Goal: Task Accomplishment & Management: Manage account settings

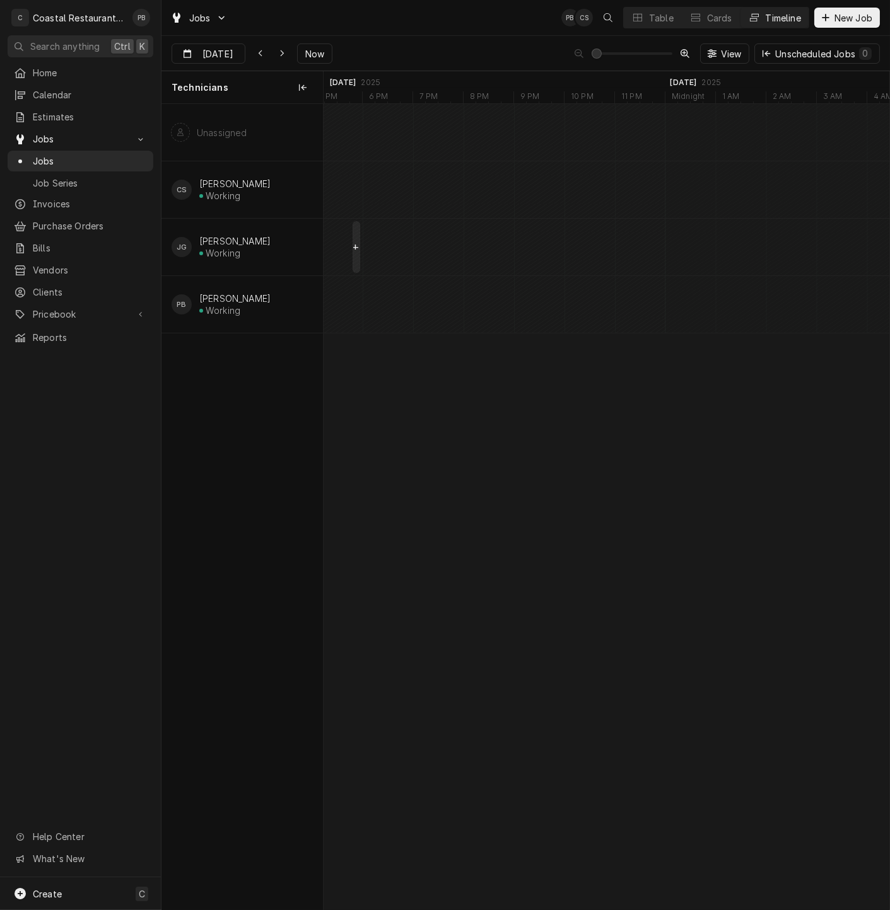
scroll to position [0, 11901]
click at [313, 49] on span "Now" at bounding box center [315, 53] width 24 height 13
type input "[DATE]"
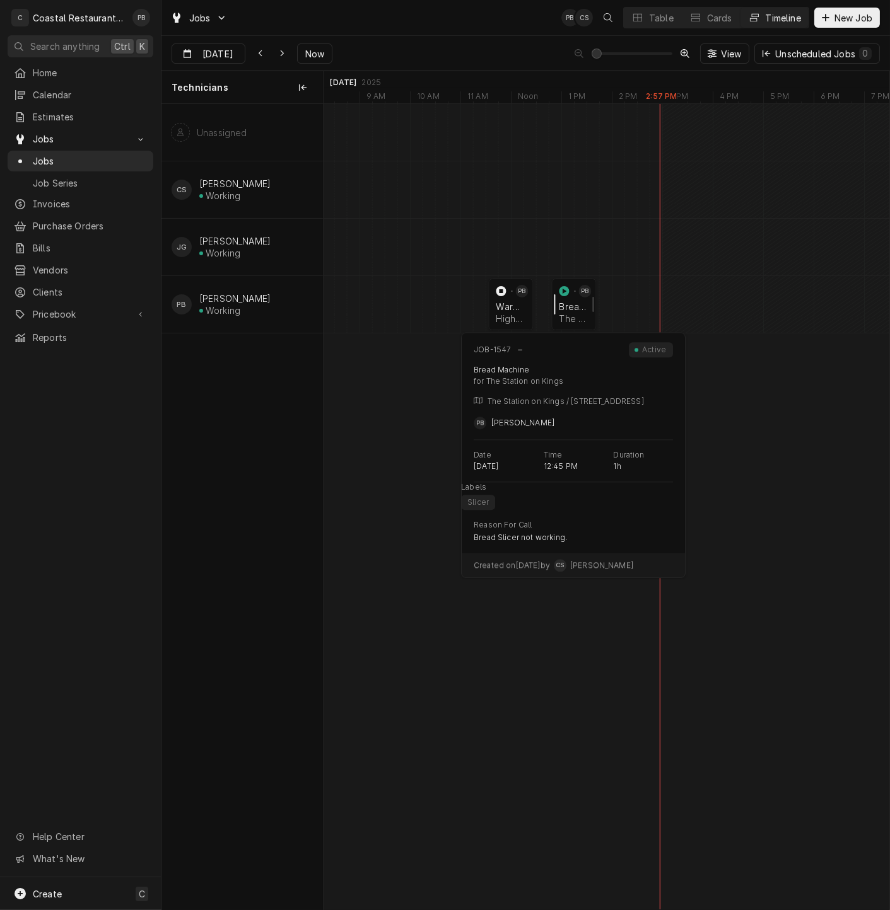
click at [561, 305] on div "normal" at bounding box center [558, 305] width 15 height 52
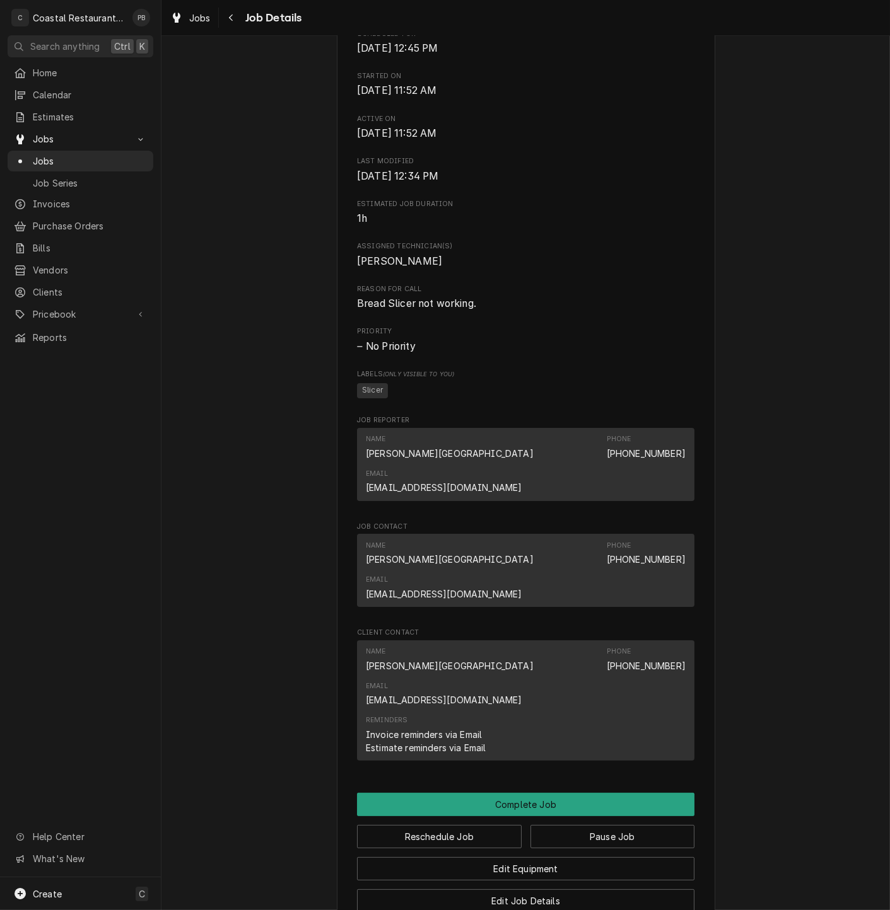
scroll to position [588, 0]
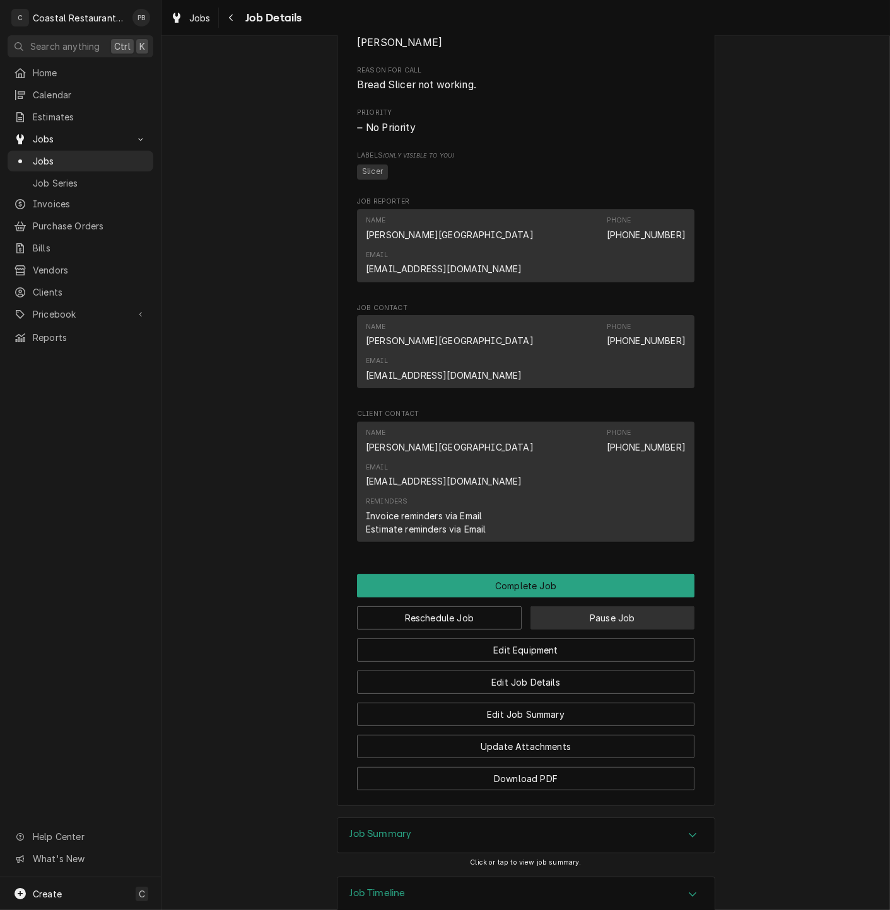
click at [633, 607] on button "Pause Job" at bounding box center [612, 618] width 165 height 23
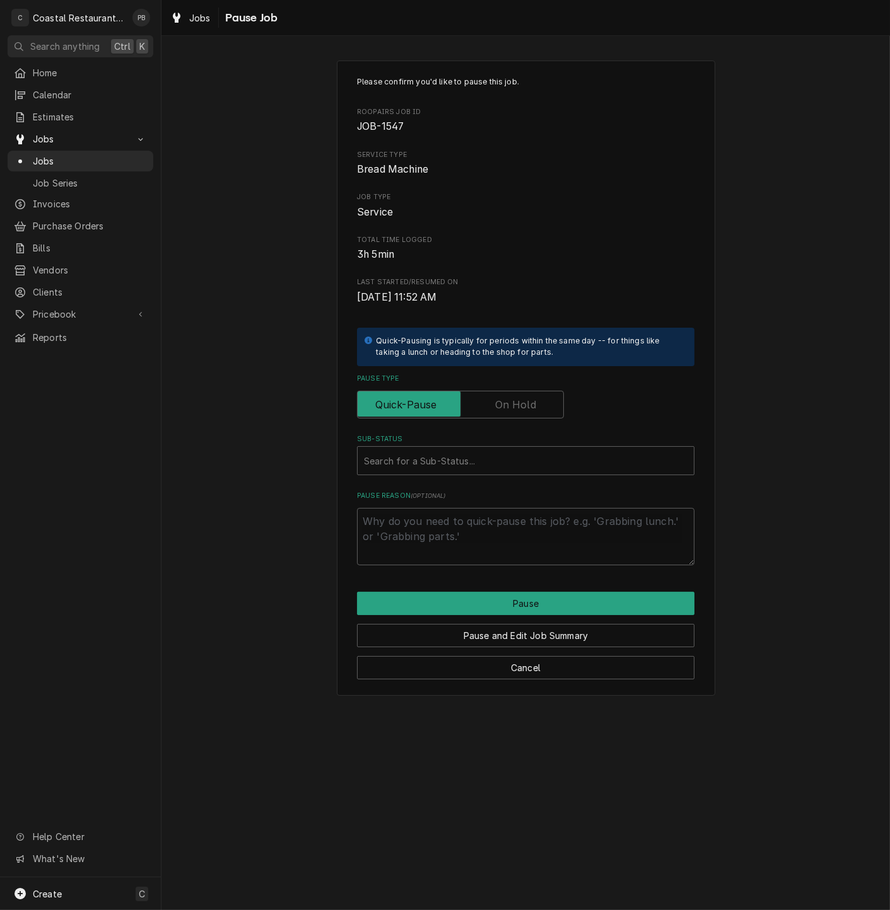
click at [532, 402] on label "Pause Type" at bounding box center [460, 405] width 207 height 28
click at [532, 402] on input "Pause Type" at bounding box center [460, 405] width 195 height 28
checkbox input "true"
click at [469, 461] on div "Sub-Status" at bounding box center [525, 461] width 323 height 23
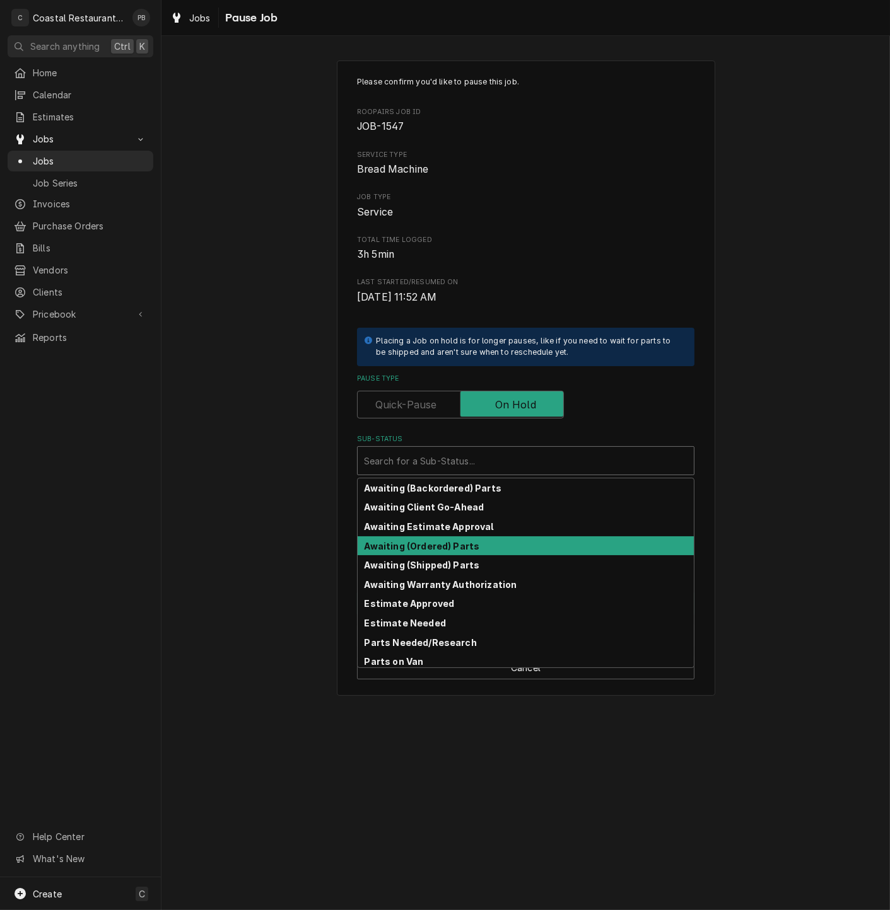
click at [453, 549] on strong "Awaiting (Ordered) Parts" at bounding box center [421, 546] width 115 height 11
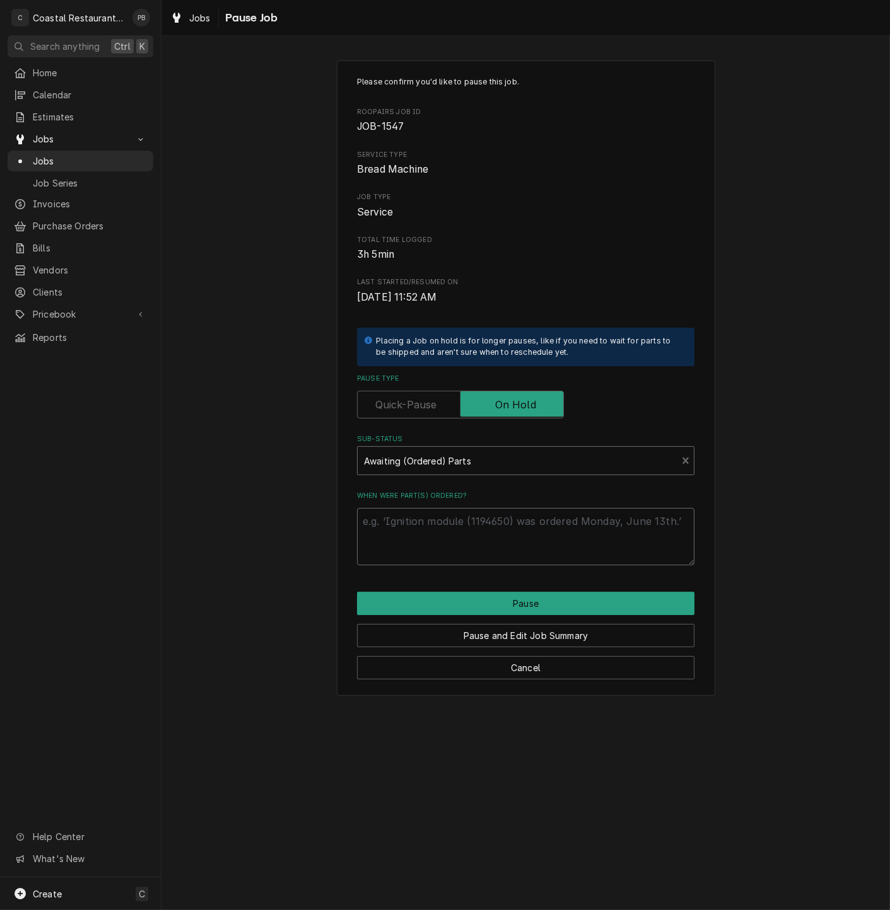
click at [465, 554] on textarea "When were part(s) ordered?" at bounding box center [525, 536] width 337 height 57
type textarea "x"
type textarea "o"
type textarea "x"
type textarea "or"
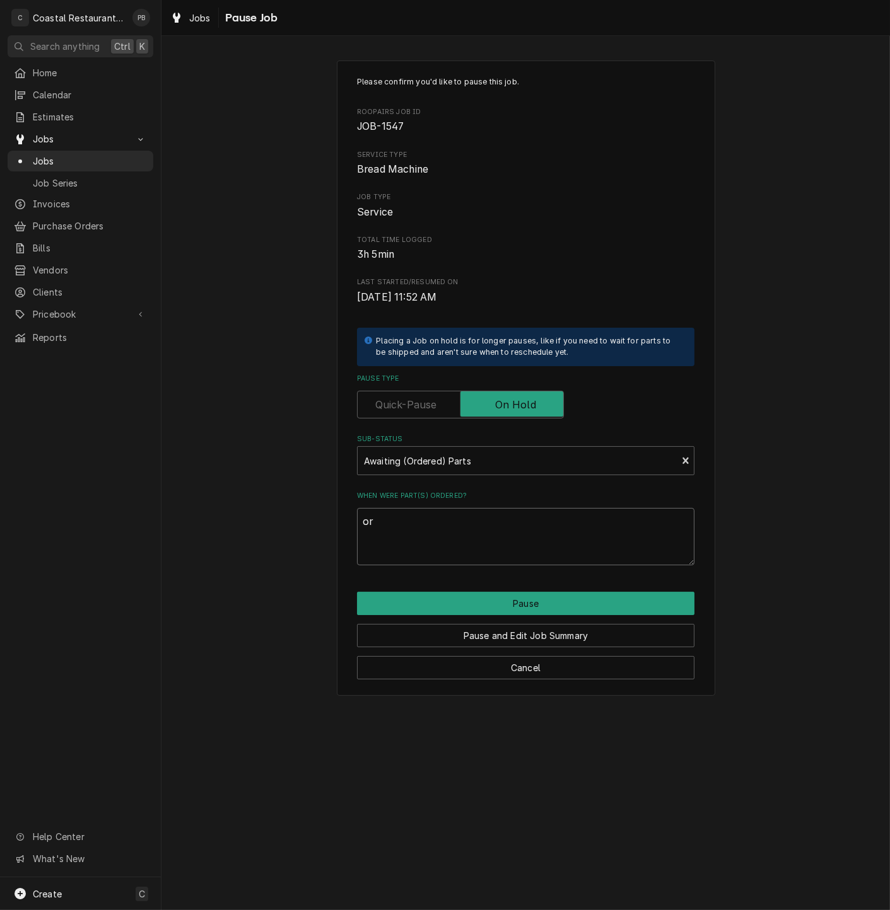
type textarea "x"
type textarea "ord"
type textarea "x"
type textarea "orde"
type textarea "x"
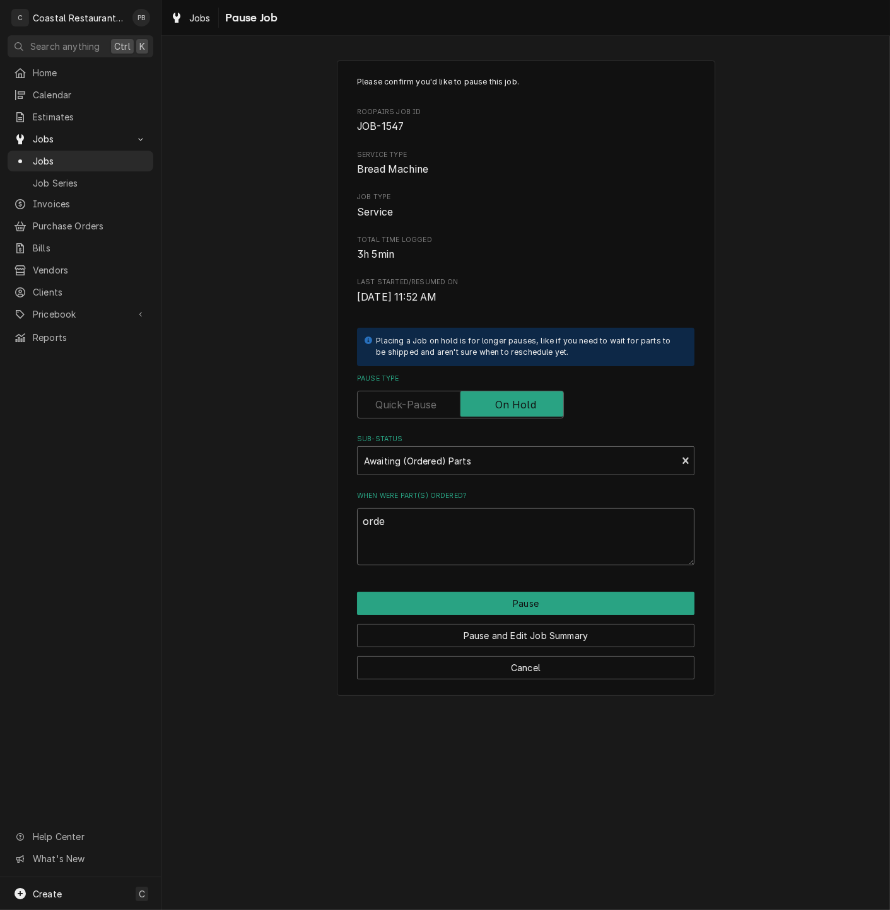
type textarea "order"
type textarea "x"
type textarea "order"
type textarea "x"
type textarea "order m"
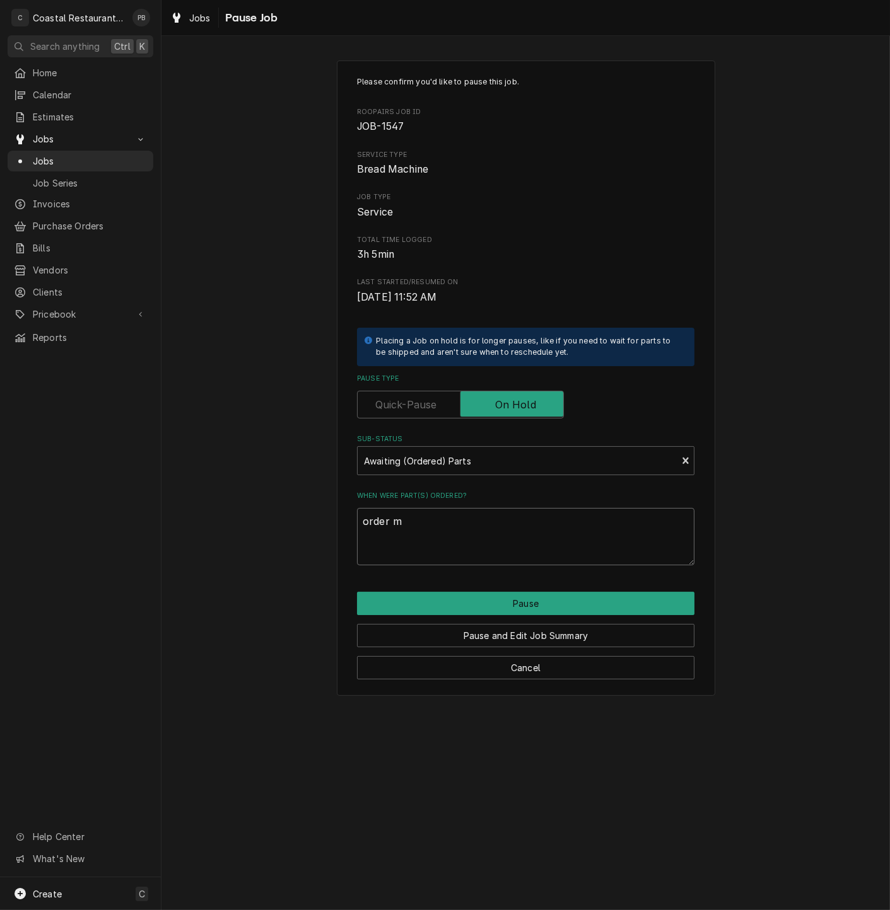
type textarea "x"
type textarea "order mo"
type textarea "x"
type textarea "order mot"
type textarea "x"
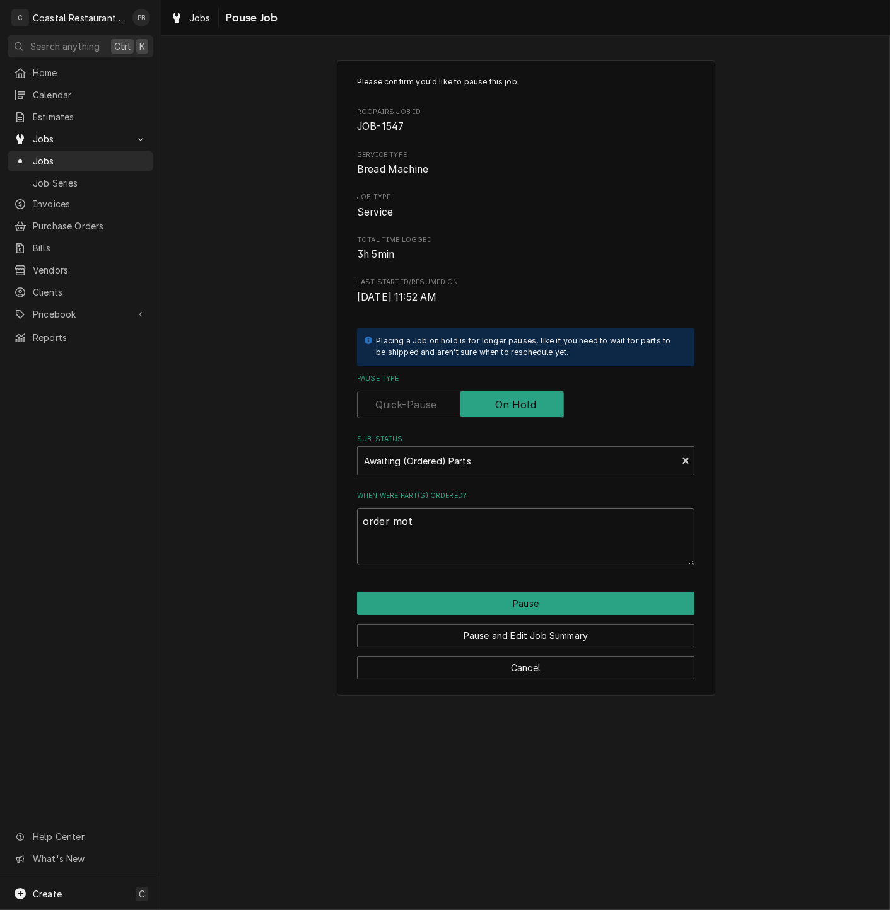
type textarea "order moto"
type textarea "x"
type textarea "order motor"
type textarea "x"
type textarea "order motor"
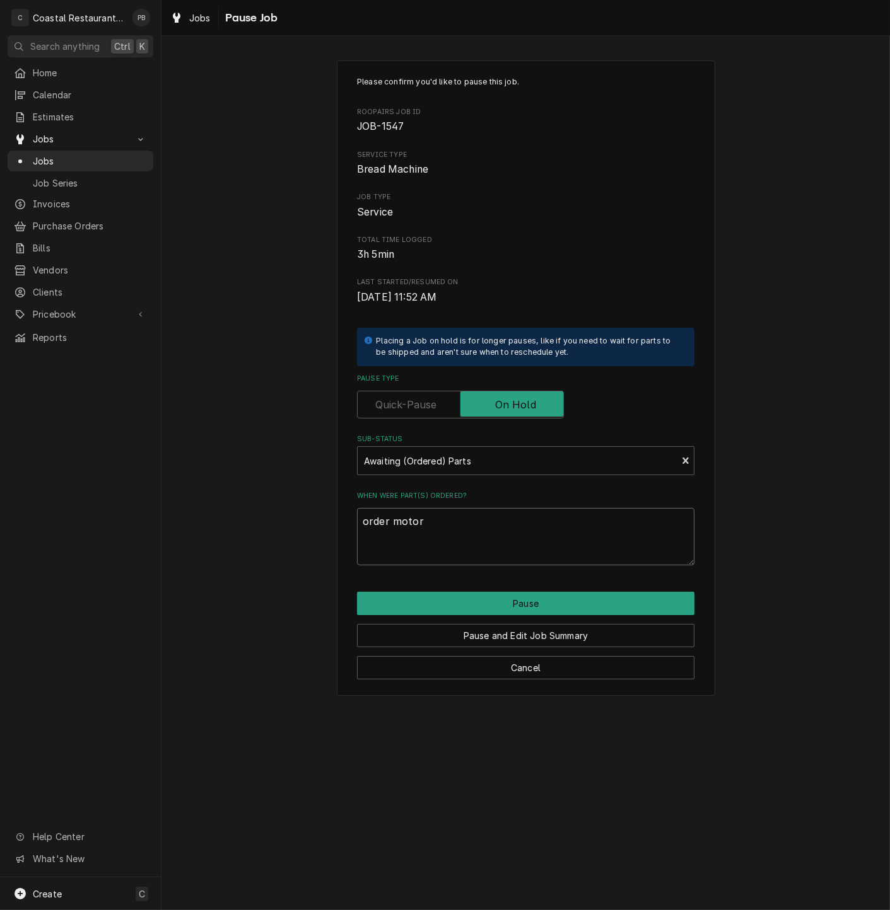
type textarea "x"
type textarea "order motor f"
type textarea "x"
type textarea "order motor fr"
type textarea "x"
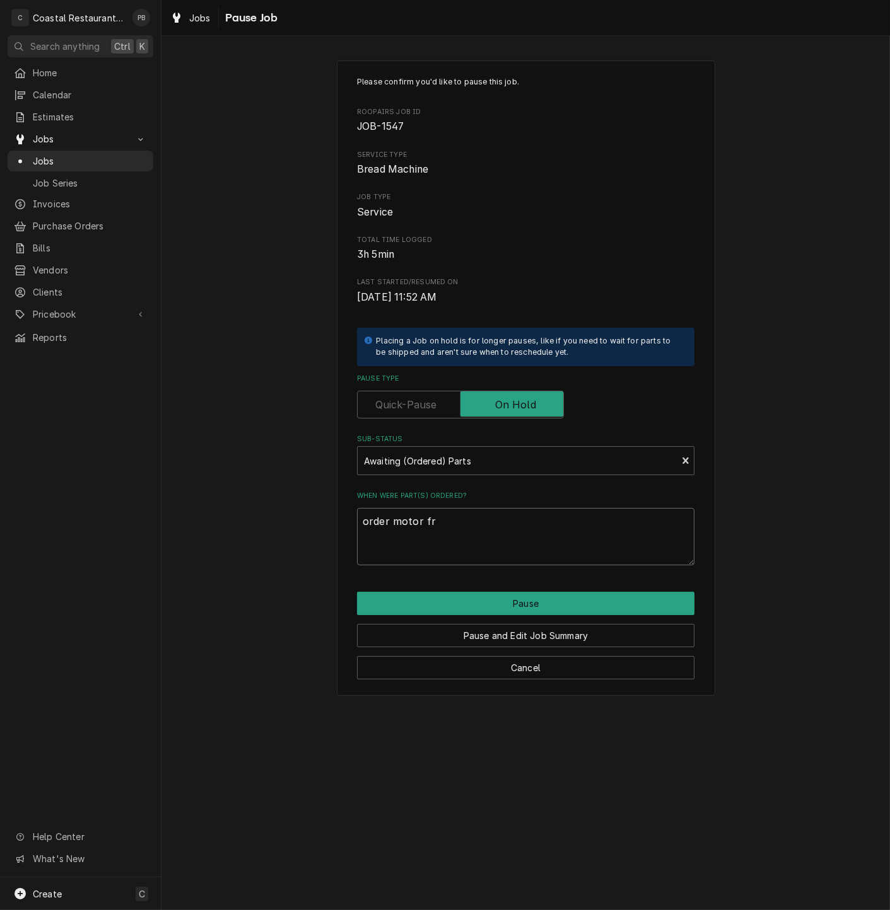
type textarea "order motor fro"
type textarea "x"
type textarea "order motor from"
type textarea "x"
type textarea "order motor from"
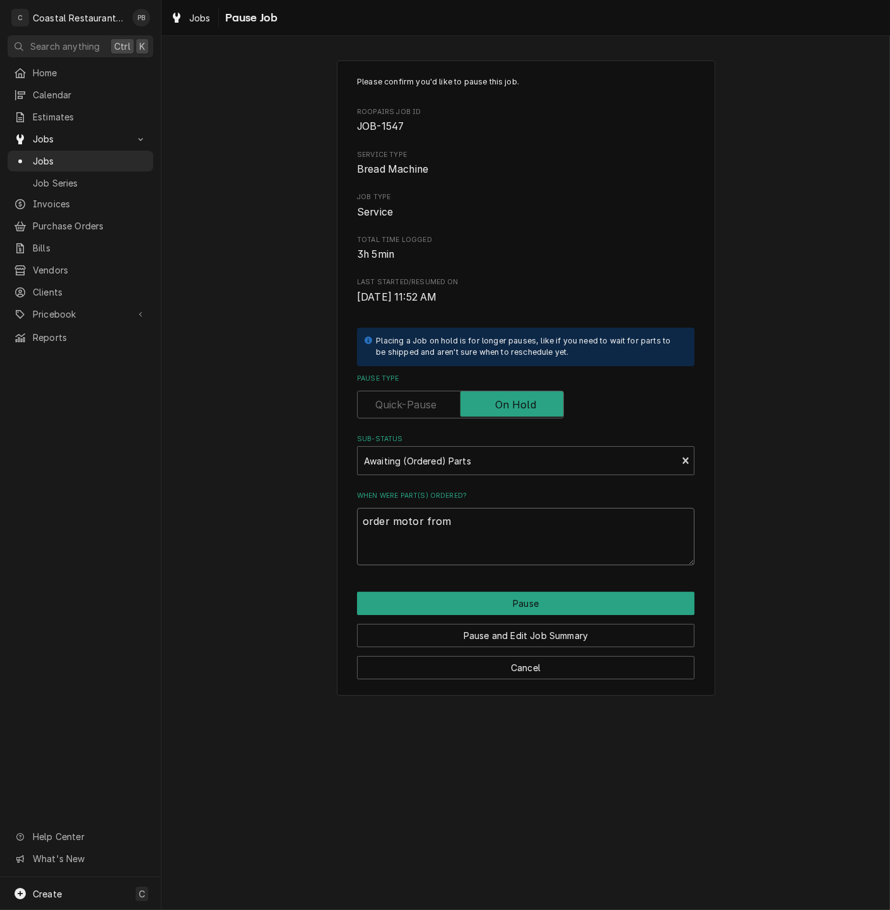
type textarea "x"
type textarea "order motor from m"
type textarea "x"
type textarea "order motor from mot"
type textarea "x"
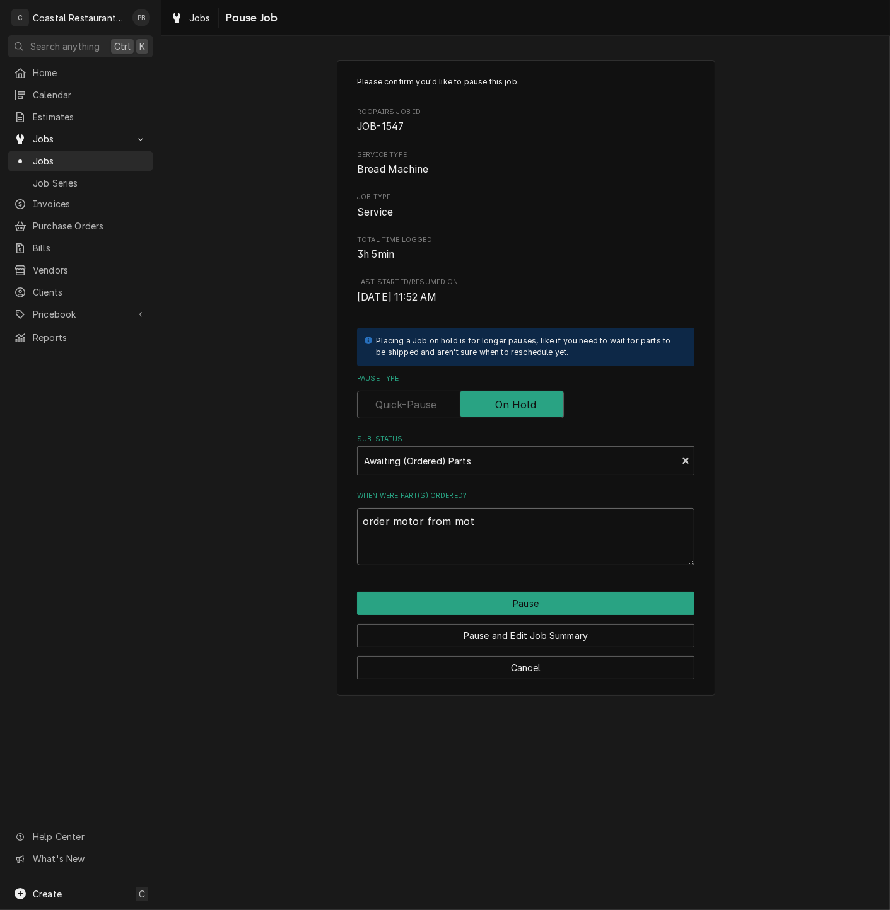
type textarea "order motor from motr"
type textarea "x"
type textarea "order motor from mot"
type textarea "x"
type textarea "order motor from mo"
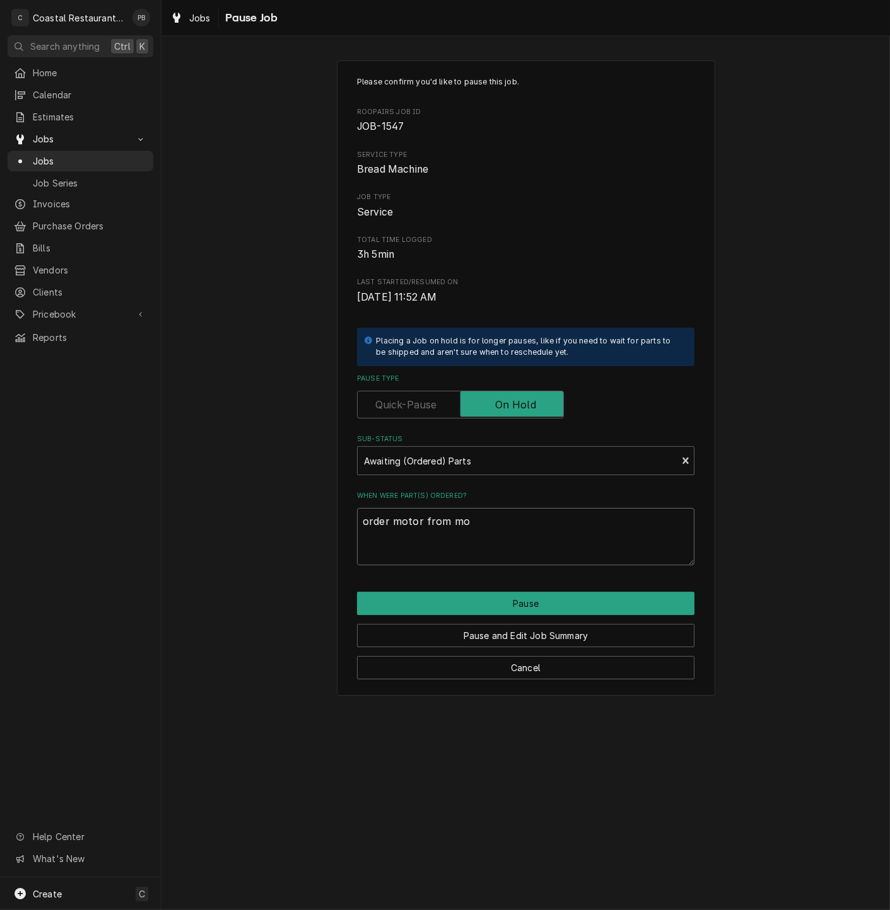
type textarea "x"
type textarea "order motor from mor"
type textarea "x"
type textarea "order motor from morto"
type textarea "x"
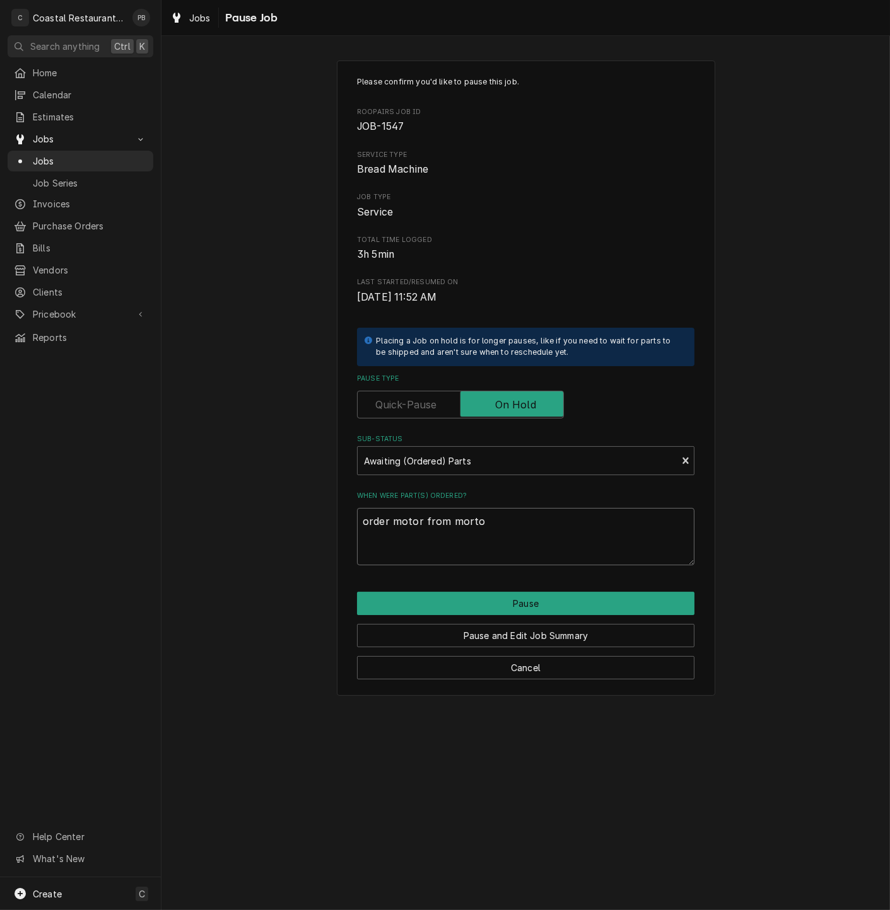
type textarea "order motor from morton"
type textarea "x"
type textarea "order motor from mortons"
type textarea "x"
type textarea "order motor from mortons,"
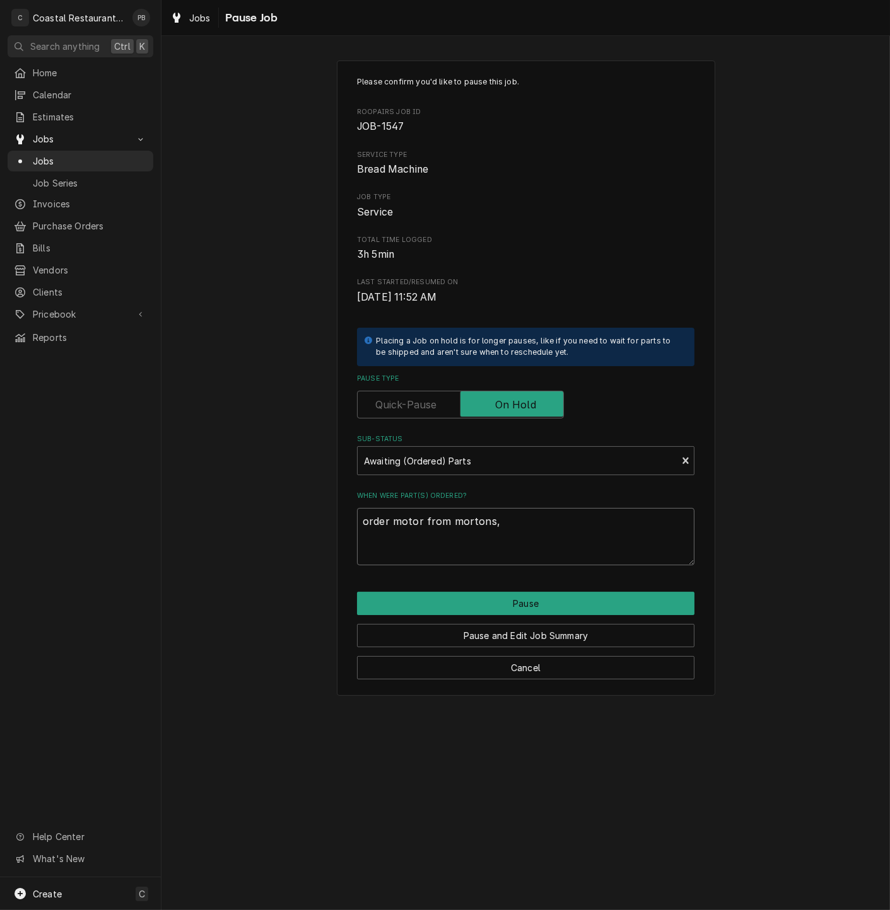
type textarea "x"
type textarea "order motor from mortons,"
type textarea "x"
type textarea "order motor from mortons, s"
type textarea "x"
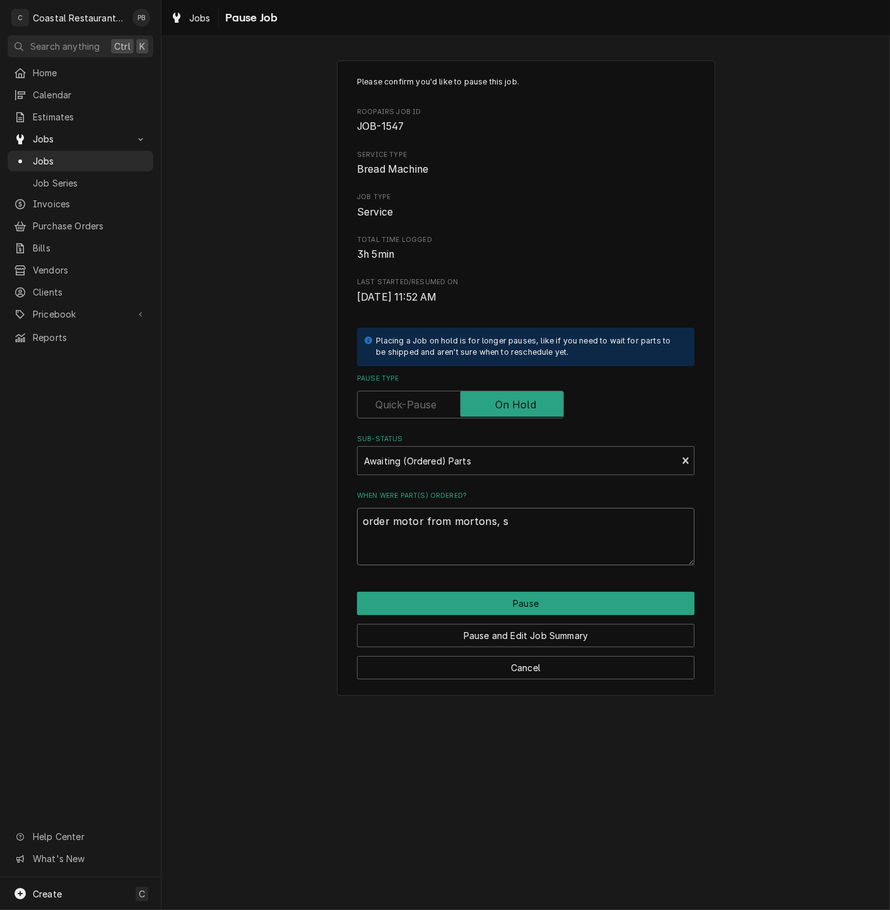
type textarea "order motor from mortons,"
type textarea "x"
type textarea "order motor from mortons,"
type textarea "x"
type textarea "order motor from mortons"
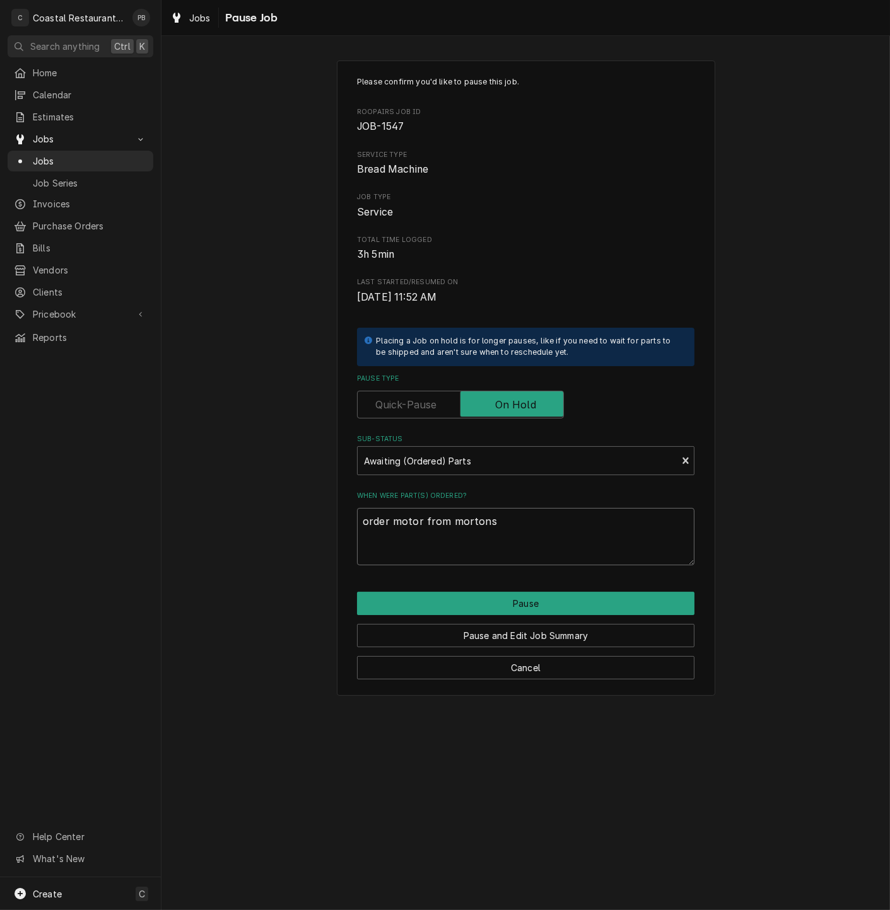
type textarea "x"
type textarea "order motor from morton"
type textarea "x"
type textarea "order motor from morton e"
type textarea "x"
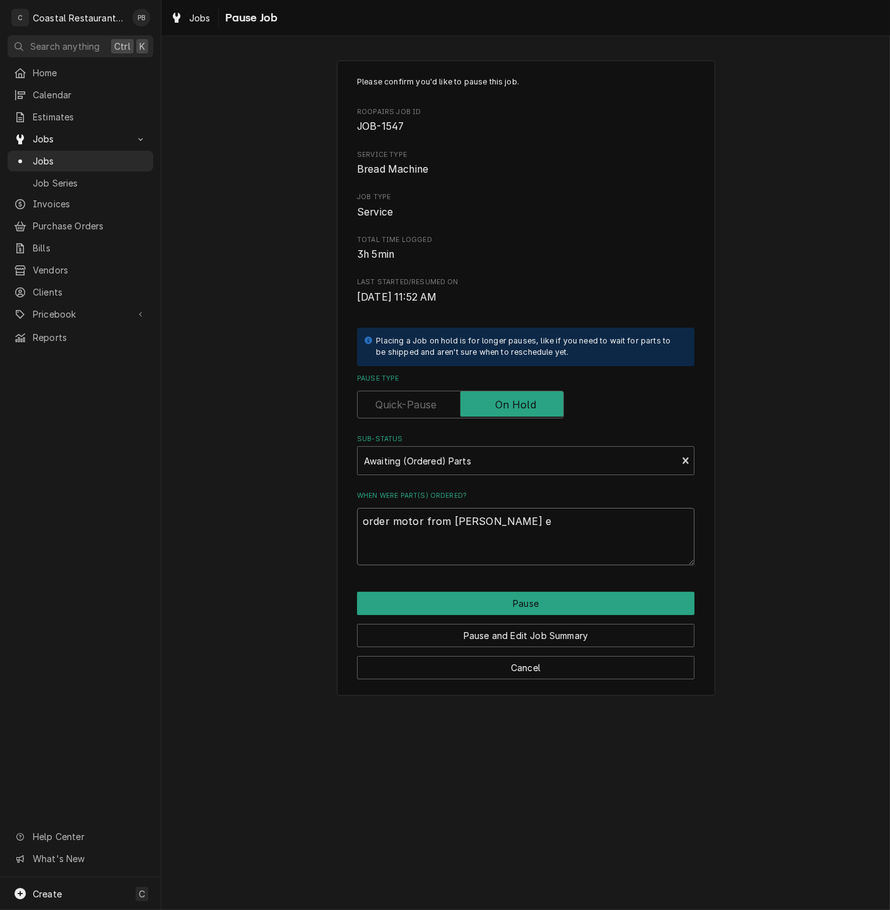
type textarea "order motor from morton el"
type textarea "x"
type textarea "order motor from morton ele"
type textarea "x"
type textarea "order motor from morton elec"
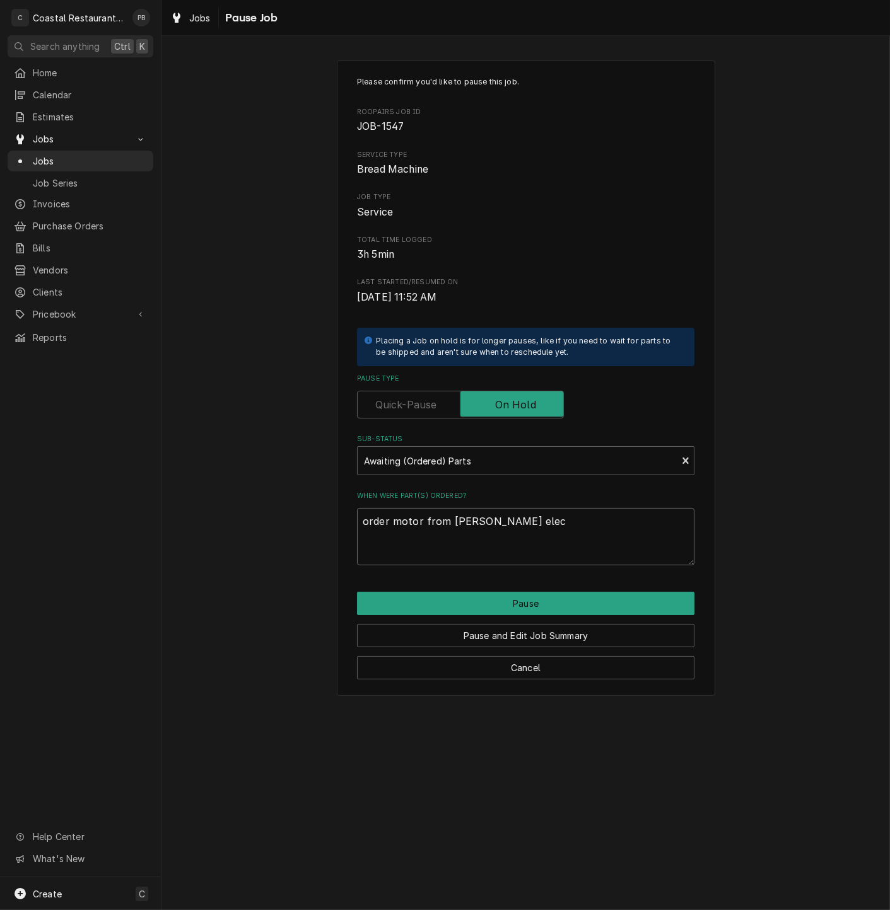
type textarea "x"
type textarea "order motor from morton elect"
type textarea "x"
type textarea "order motor from morton electri"
type textarea "x"
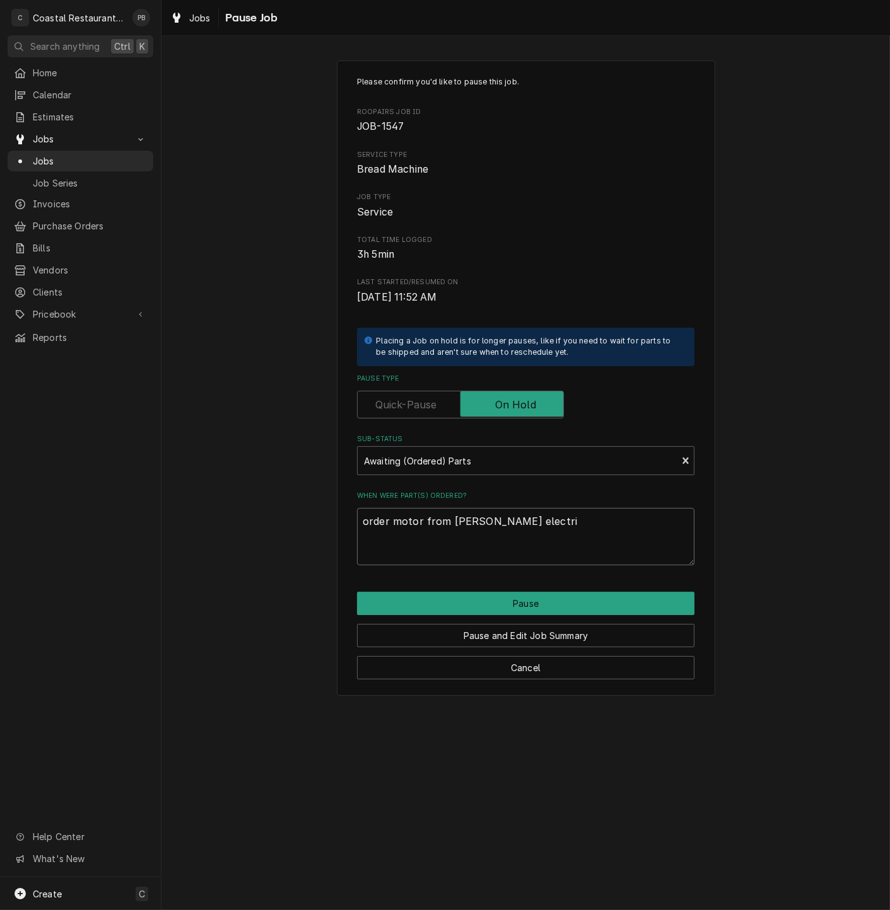
type textarea "order motor from morton electric"
type textarea "x"
type textarea "order motor from morton electric"
type textarea "x"
type textarea "order motor from morton electric m"
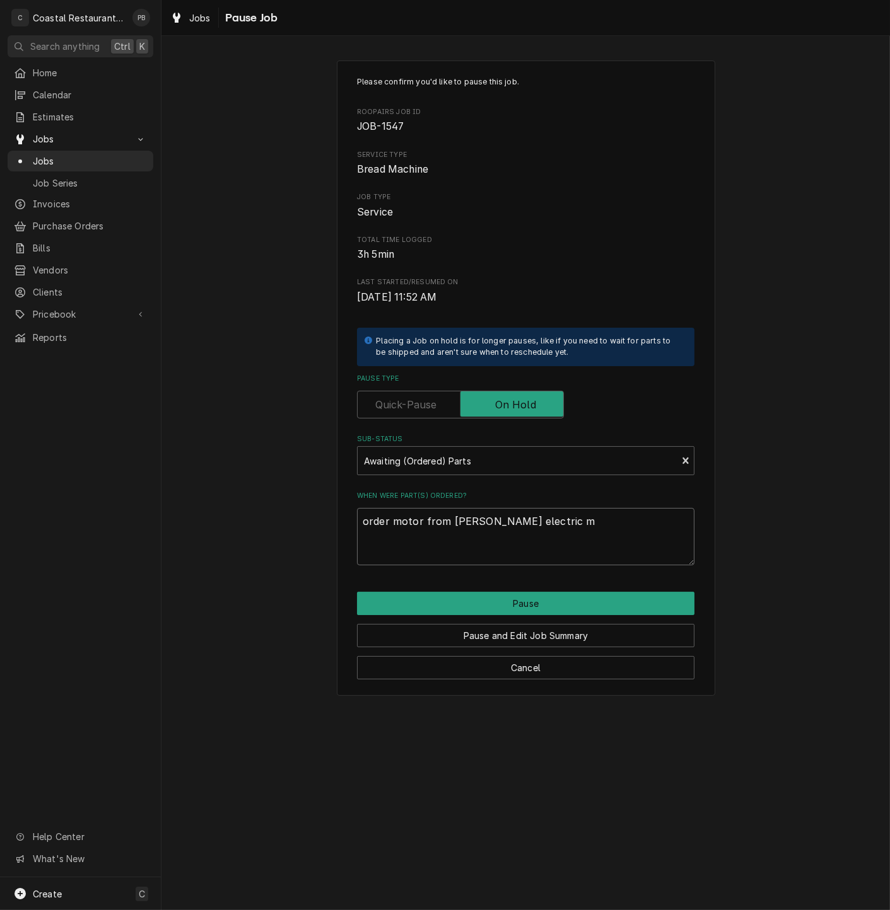
type textarea "x"
type textarea "order motor from morton electric mo"
type textarea "x"
type textarea "order motor from morton electric mot"
type textarea "x"
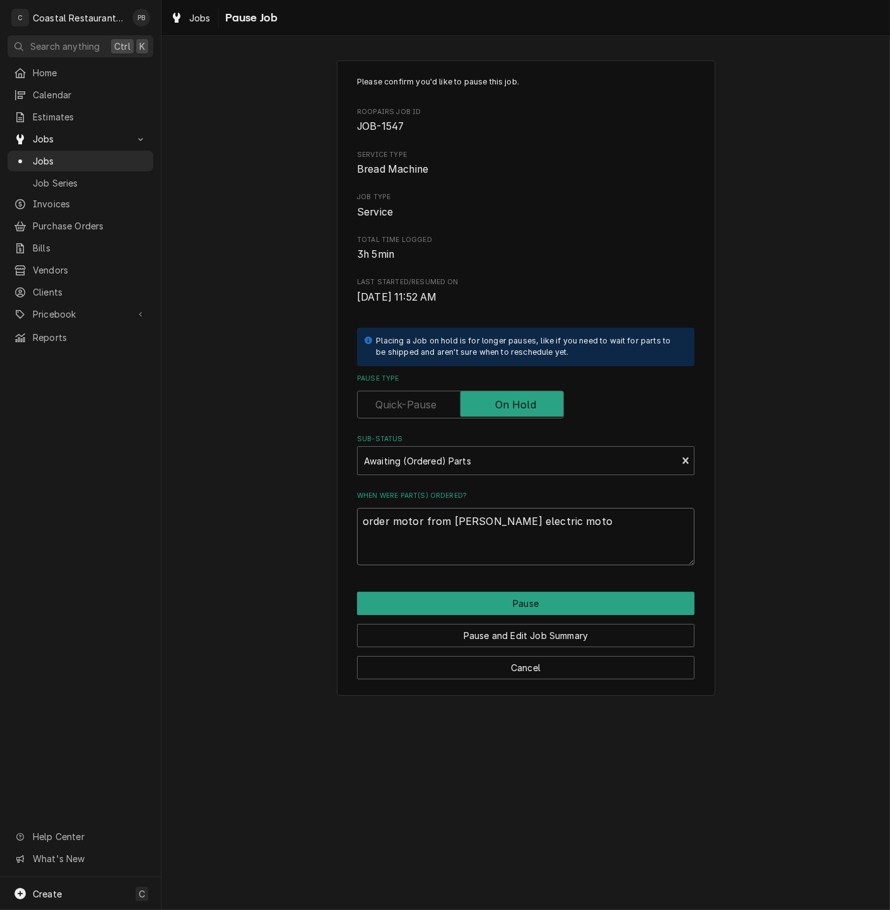
type textarea "order motor from morton electric motor"
type textarea "x"
type textarea "order motor from morton electric motors"
type textarea "x"
type textarea "order motor from morton electric motors."
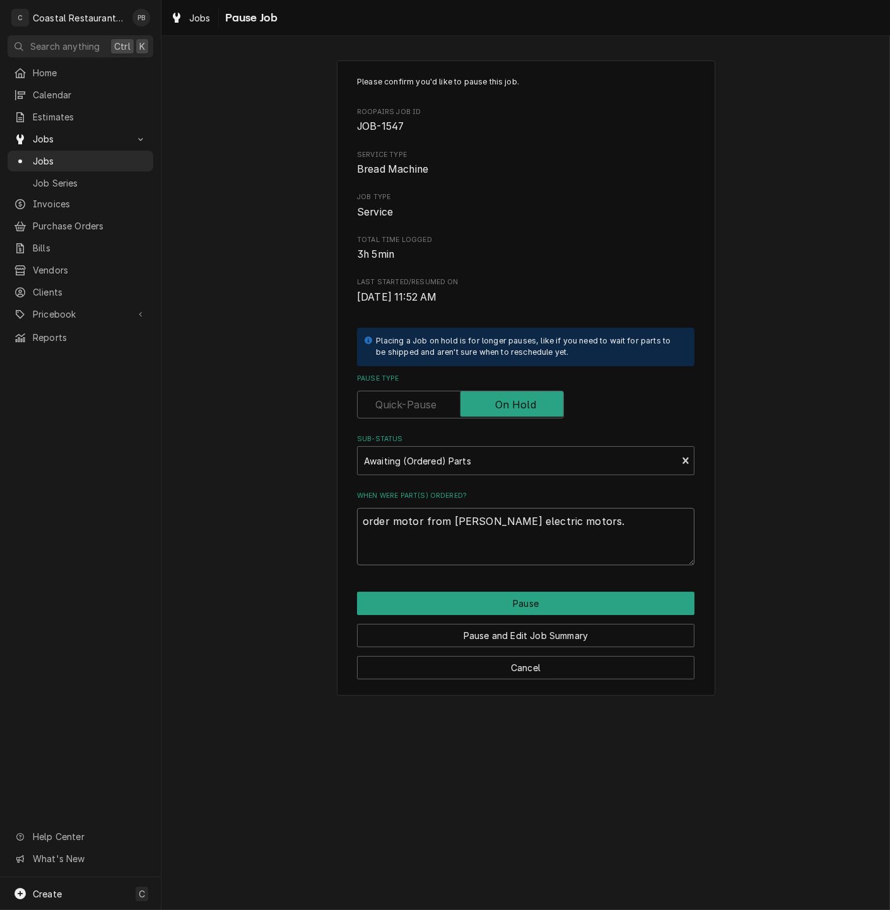
type textarea "x"
type textarea "order motor from morton electric motors."
type textarea "x"
type textarea "order motor from morton electric motors. e"
type textarea "x"
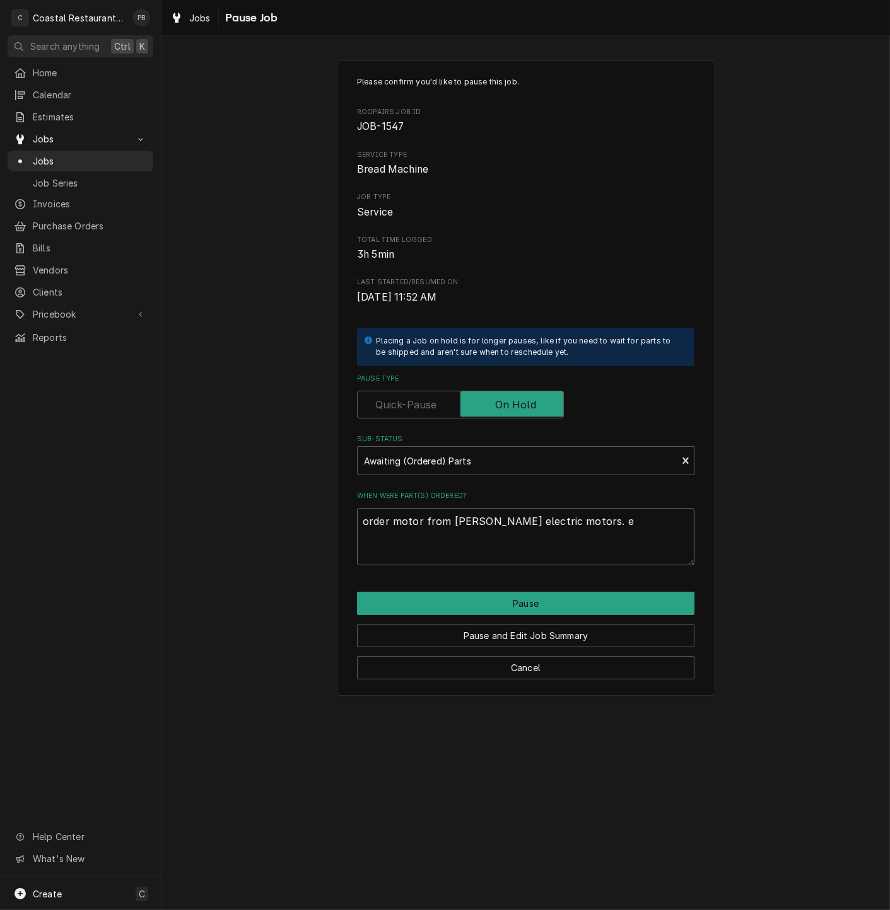
type textarea "order motor from morton electric motors. et"
type textarea "x"
type textarea "order motor from morton electric motors. eta"
type textarea "x"
type textarea "order motor from morton electric motors. eta"
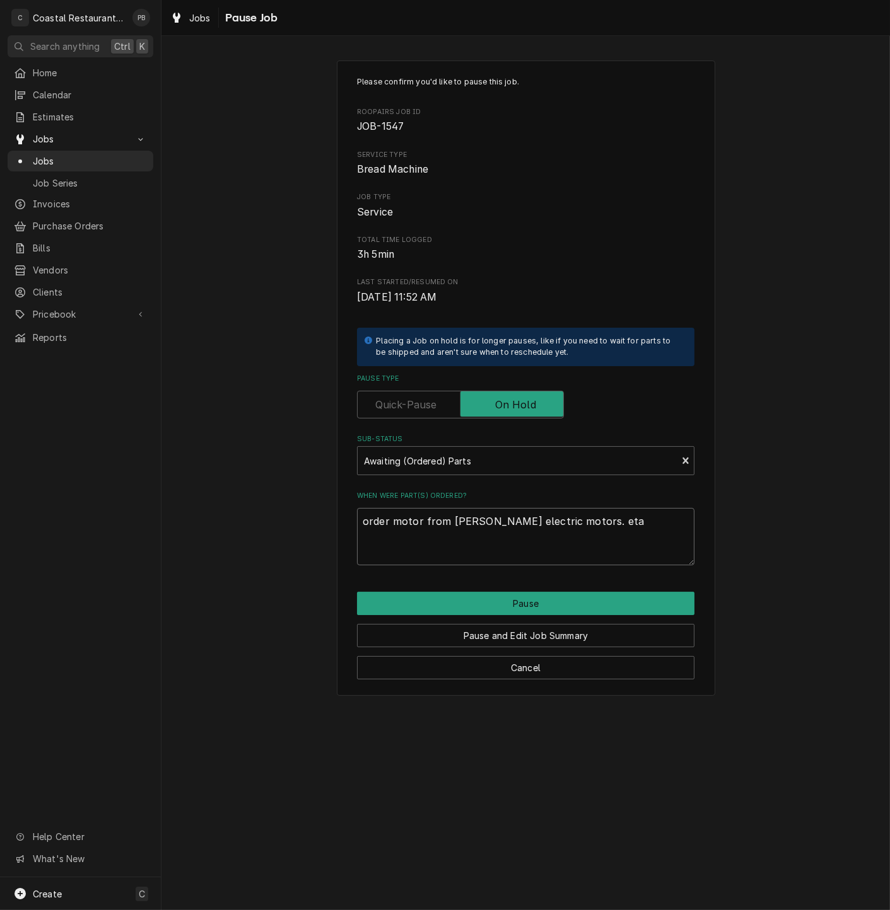
type textarea "x"
type textarea "order motor from morton electric motors. eta o"
type textarea "x"
type textarea "order motor from morton electric motors. eta of"
type textarea "x"
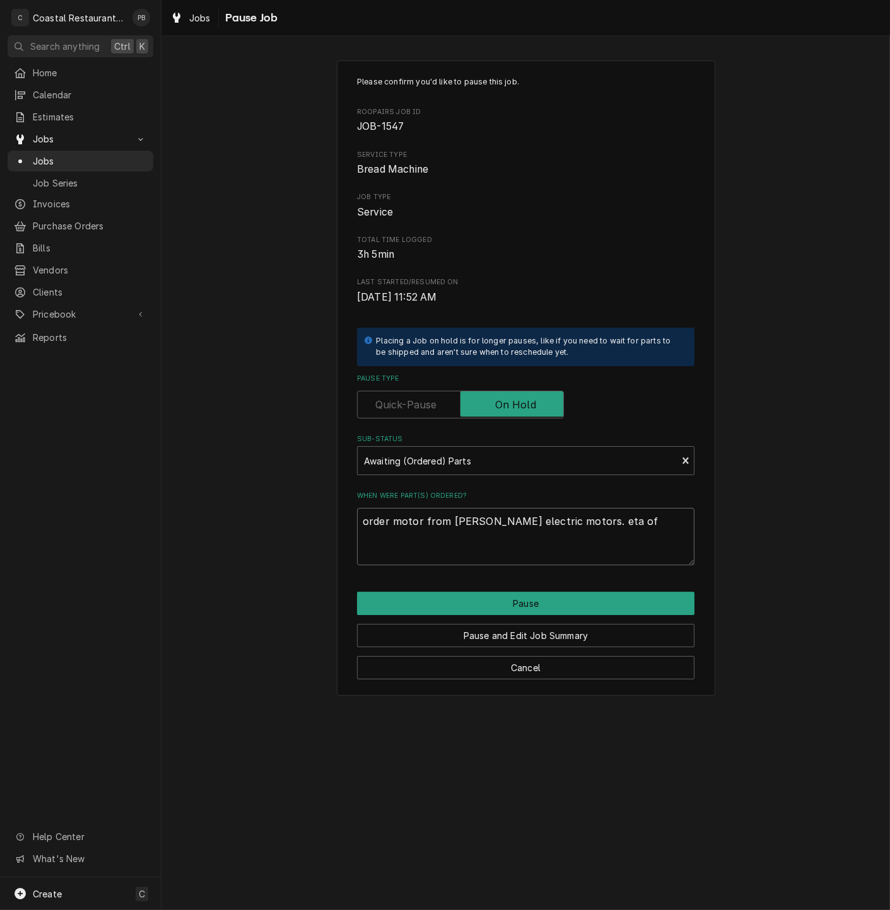
type textarea "order motor from morton electric motors. eta of"
type textarea "x"
type textarea "order motor from morton electric motors. eta of f"
type textarea "x"
type textarea "order motor from morton electric motors. eta of fr"
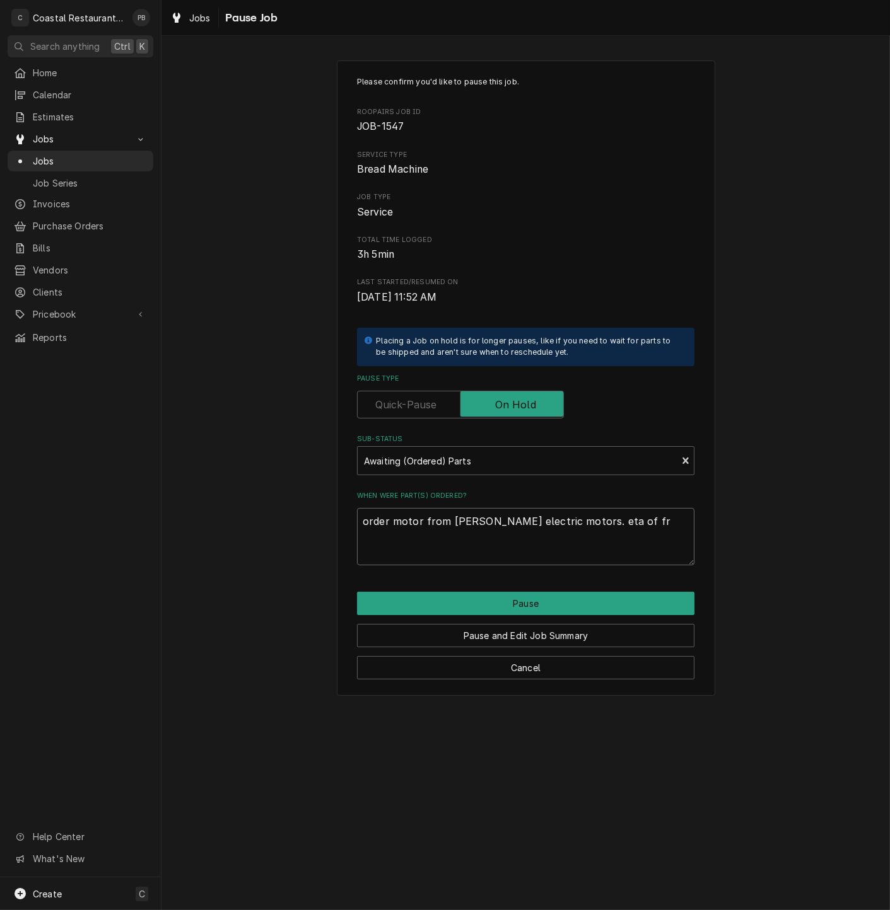
type textarea "x"
type textarea "order motor from morton electric motors. eta of fri"
type textarea "x"
type textarea "order motor from morton electric motors. eta of frid"
type textarea "x"
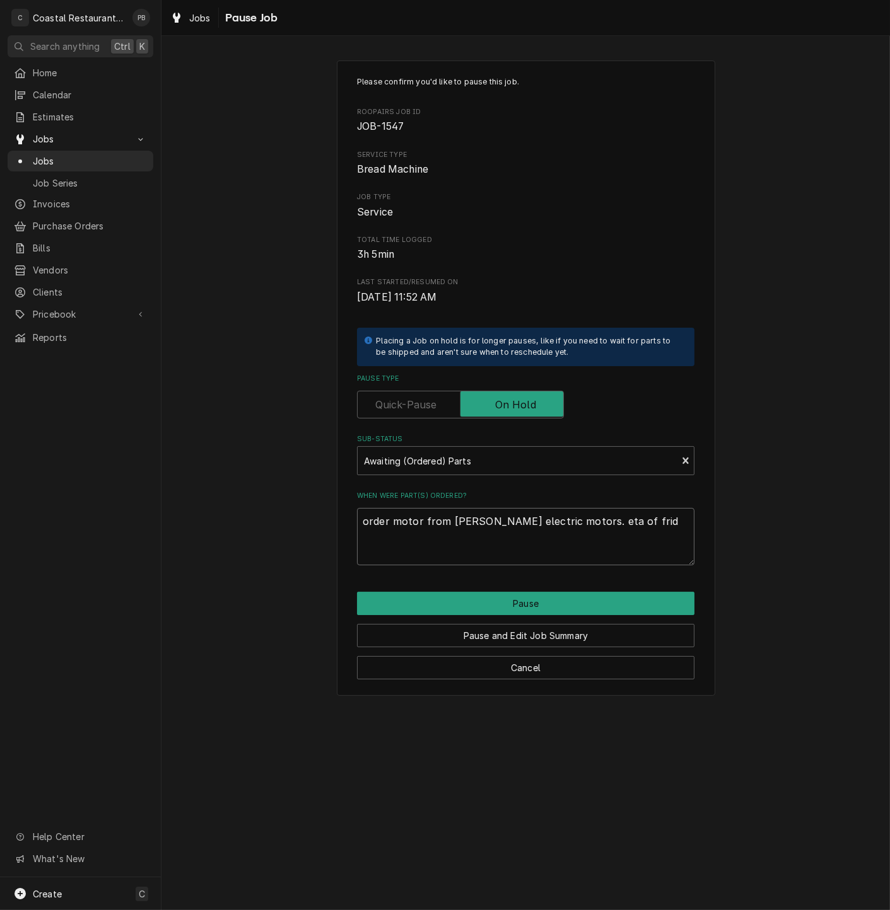
type textarea "order motor from morton electric motors. eta of frida"
type textarea "x"
type textarea "order motor from morton electric motors. eta of friday"
type textarea "x"
type textarea "order motor from morton electric motors. eta of friday"
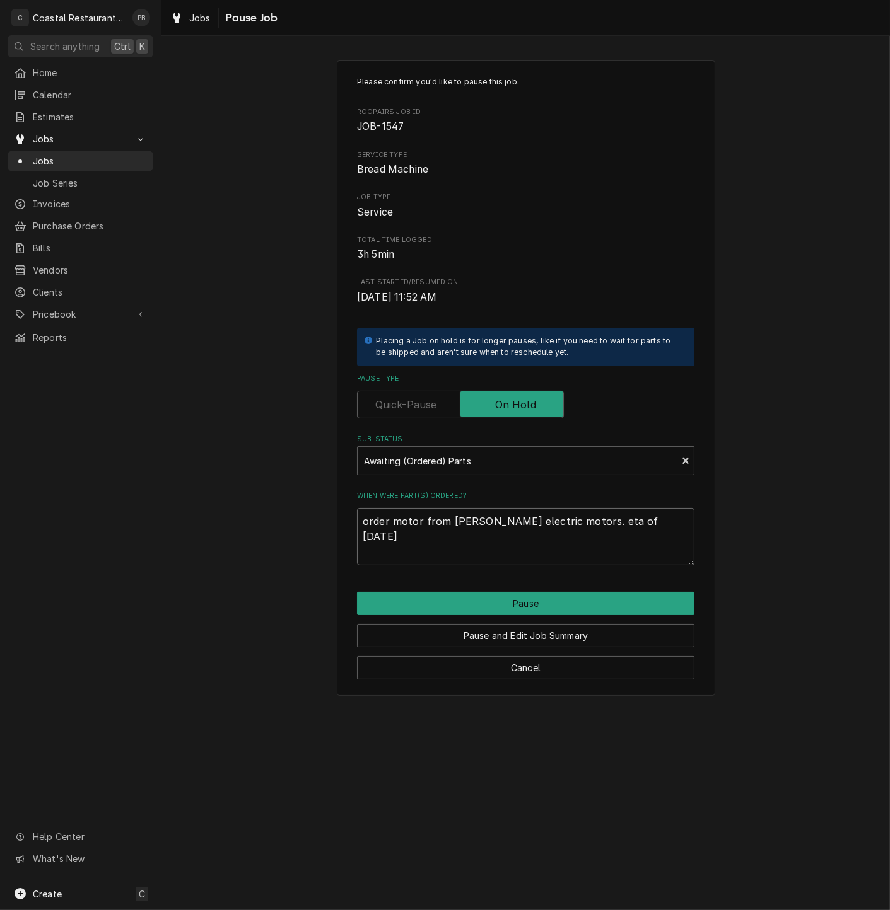
type textarea "x"
type textarea "order motor from morton electric motors. eta of friday b"
type textarea "x"
type textarea "order motor from morton electric motors. eta of friday by"
type textarea "x"
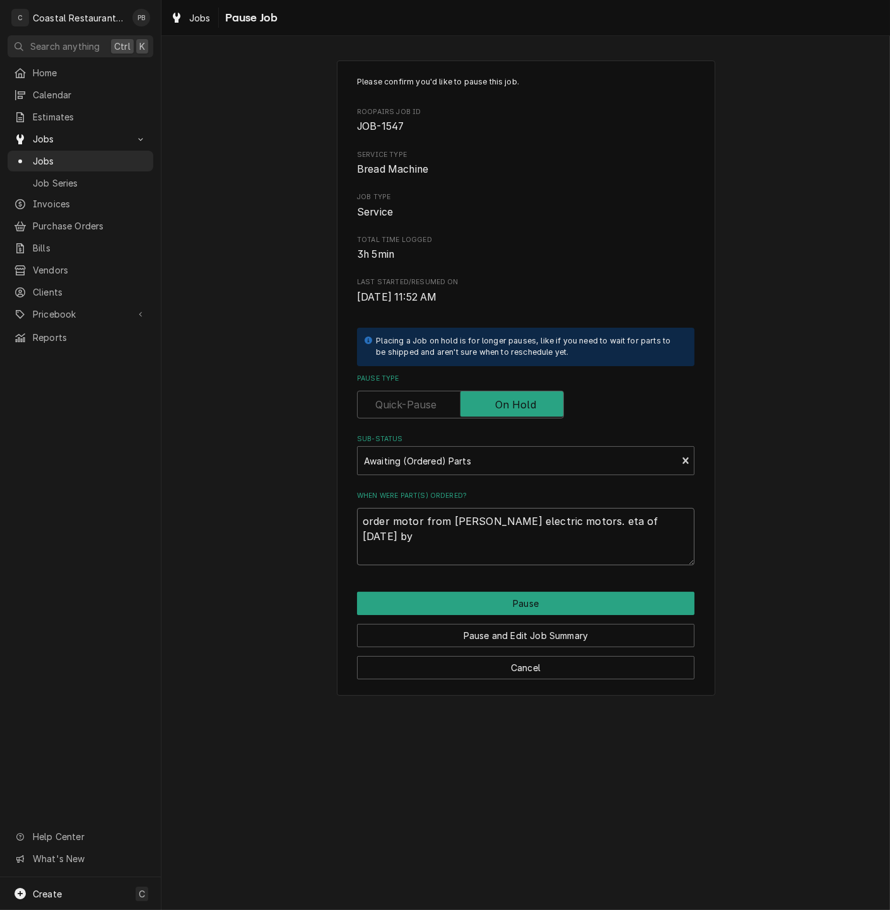
type textarea "order motor from morton electric motors. eta of friday by"
type textarea "x"
type textarea "order motor from morton electric motors. eta of friday by 3"
type textarea "x"
type textarea "order motor from morton electric motors. eta of friday by 3p"
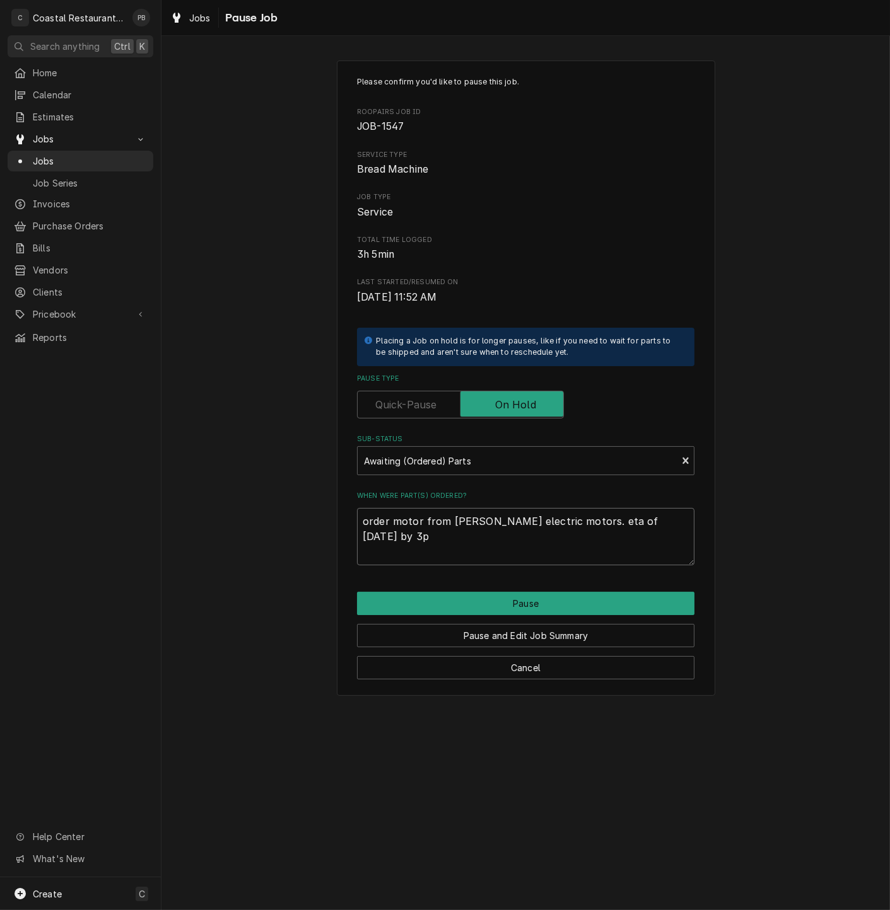
type textarea "x"
type textarea "order motor from morton electric motors. eta of friday by 3pm"
type textarea "x"
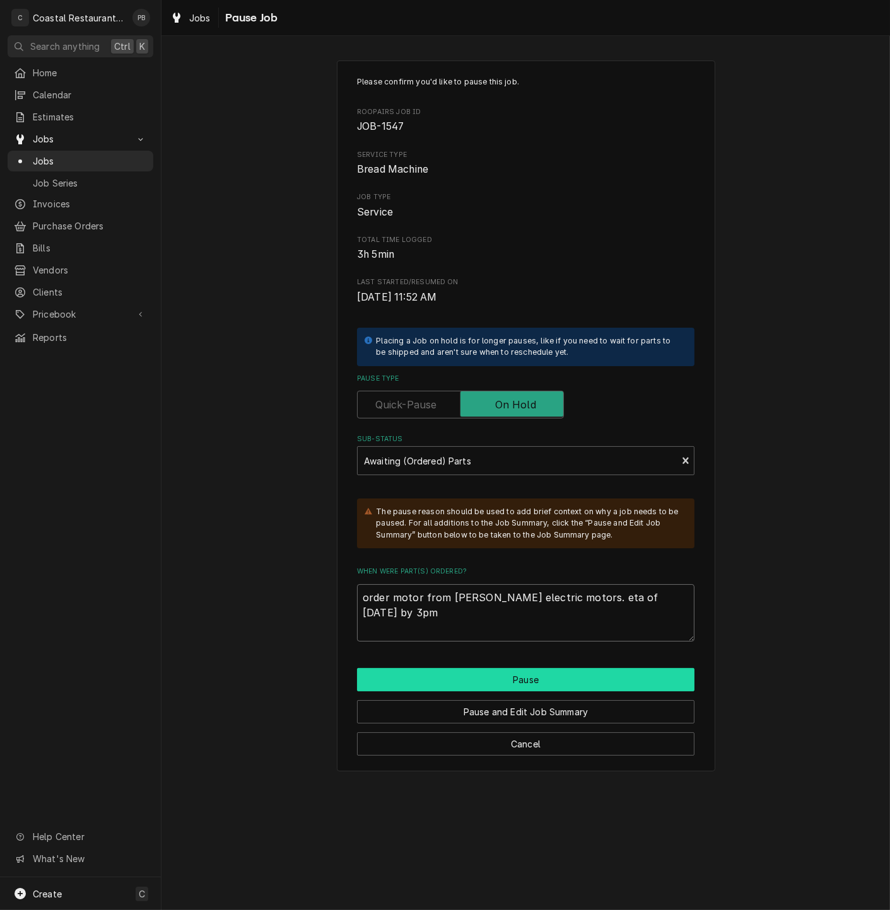
type textarea "order motor from morton electric motors. eta of friday by 3pm"
click at [577, 688] on button "Pause" at bounding box center [525, 679] width 337 height 23
type textarea "x"
